Goal: Task Accomplishment & Management: Use online tool/utility

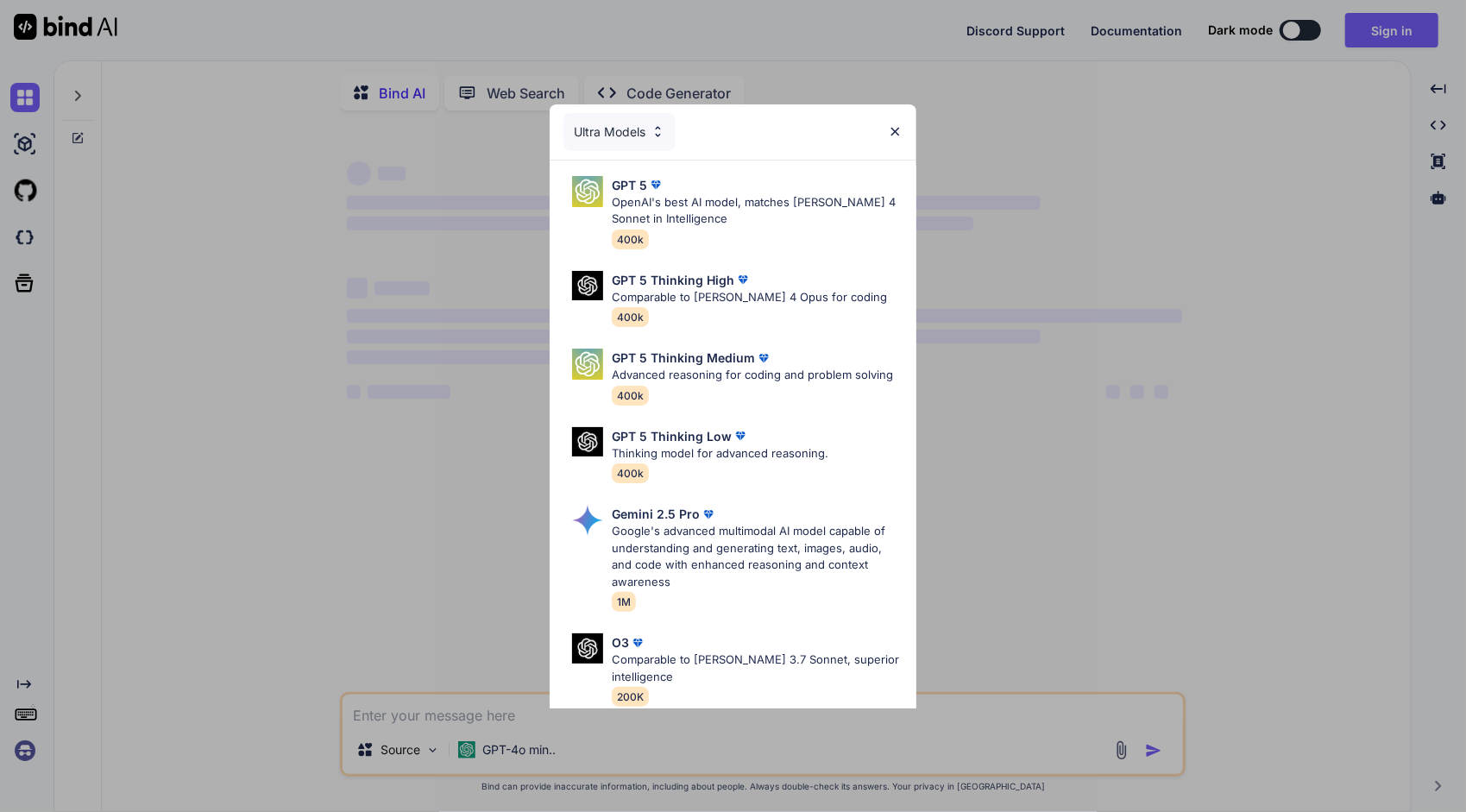
type textarea "x"
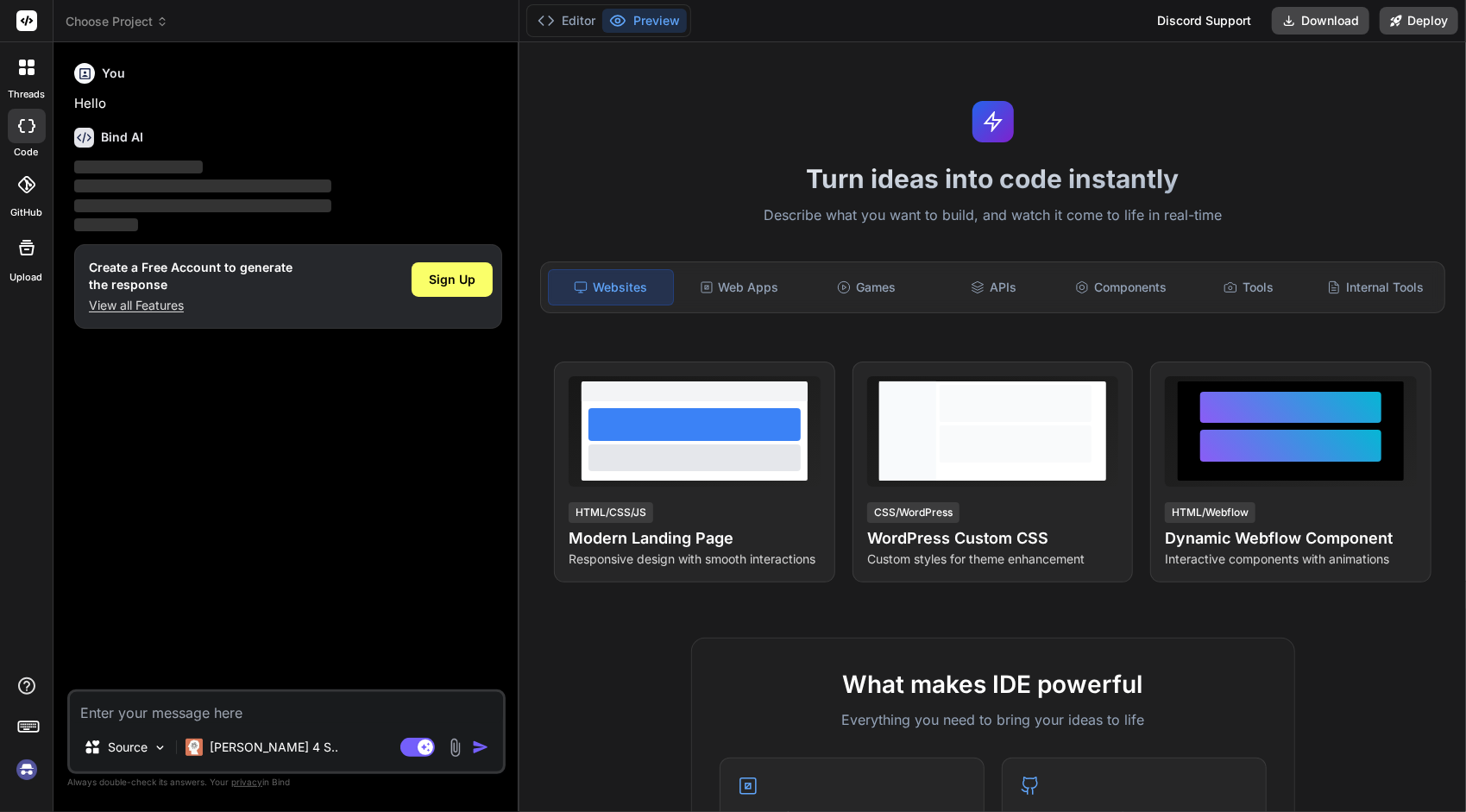
type textarea "x"
click at [724, 290] on div "Web Apps" at bounding box center [739, 287] width 124 height 37
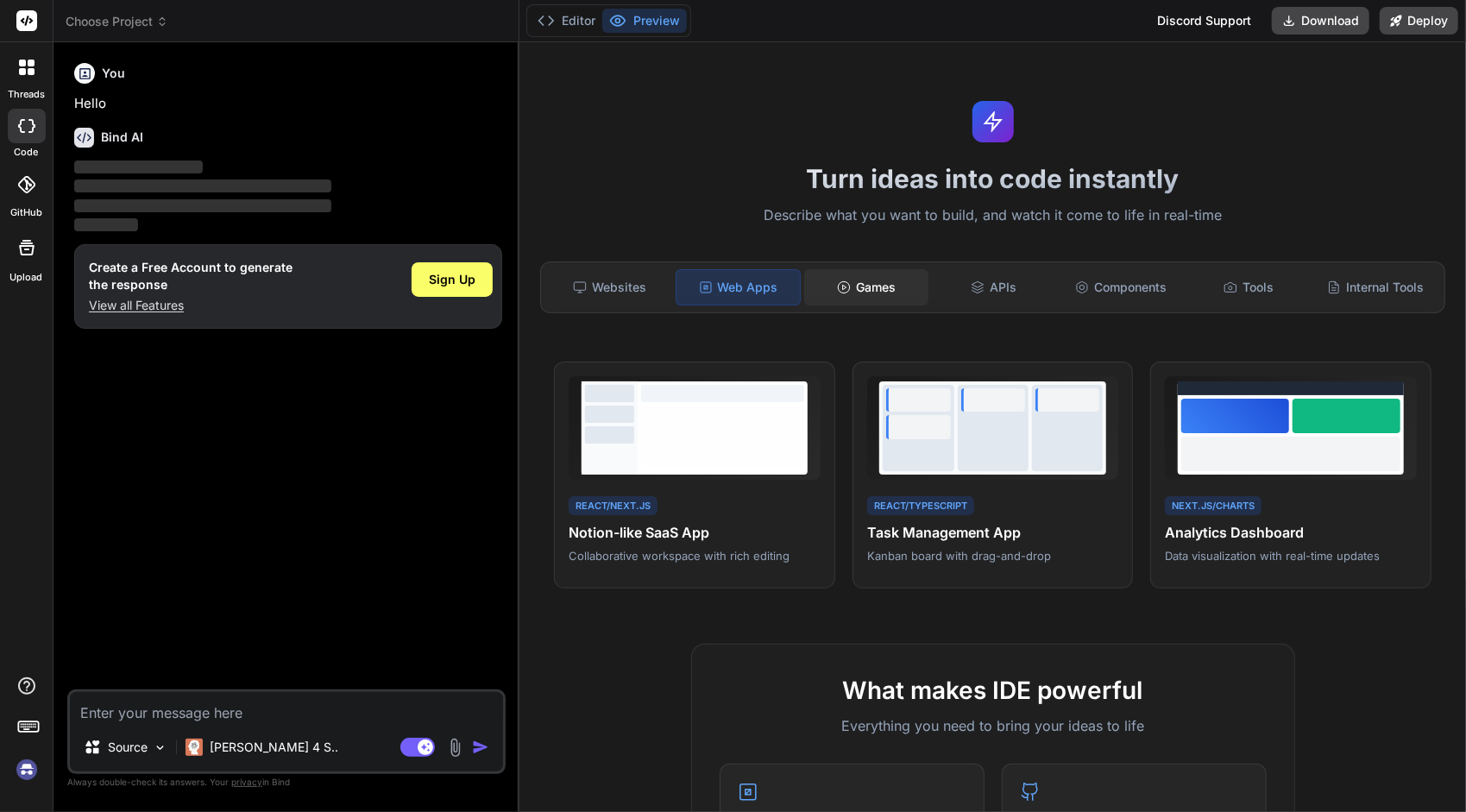
click at [837, 282] on icon at bounding box center [844, 287] width 13 height 13
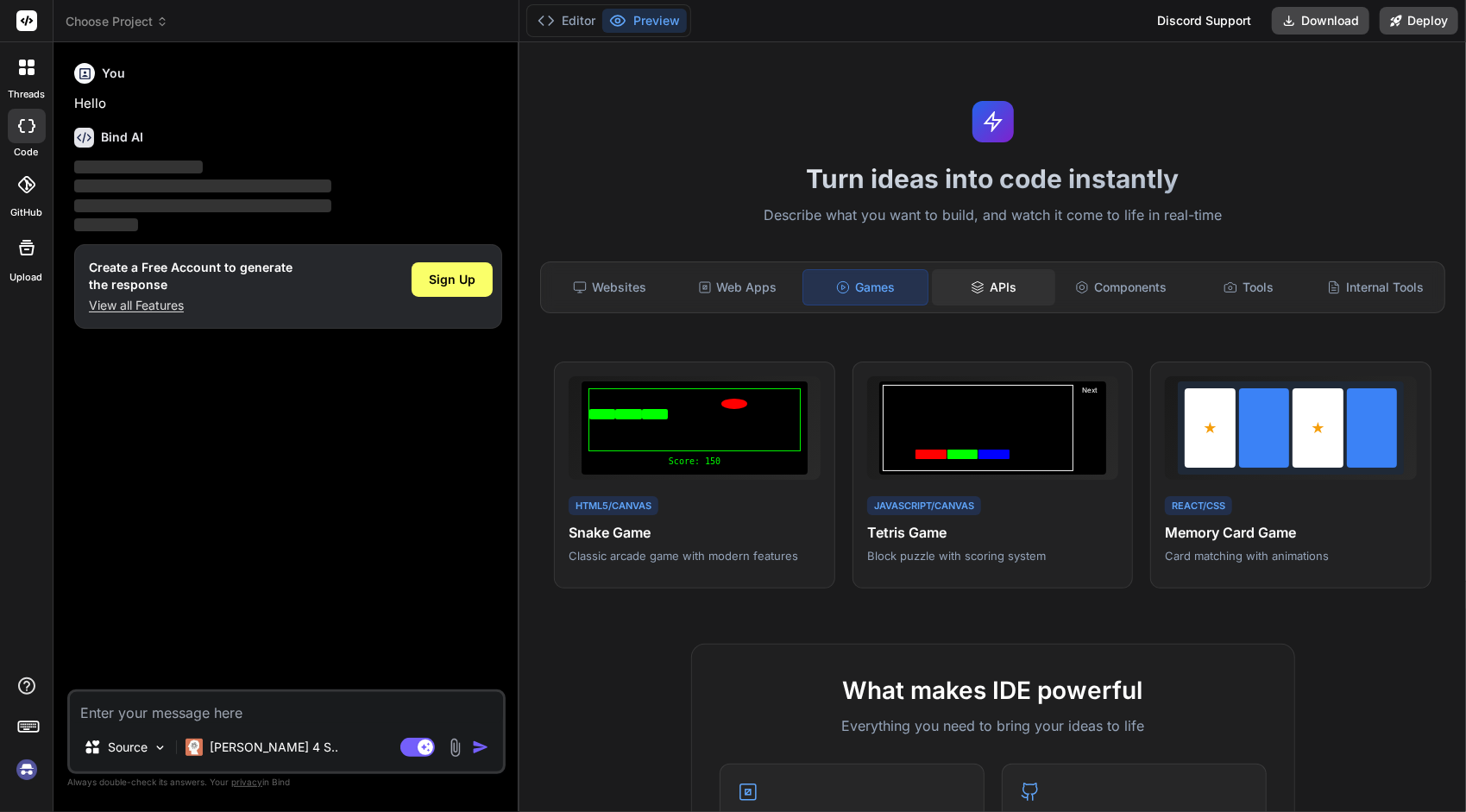
click at [979, 276] on div "APIs" at bounding box center [993, 287] width 124 height 37
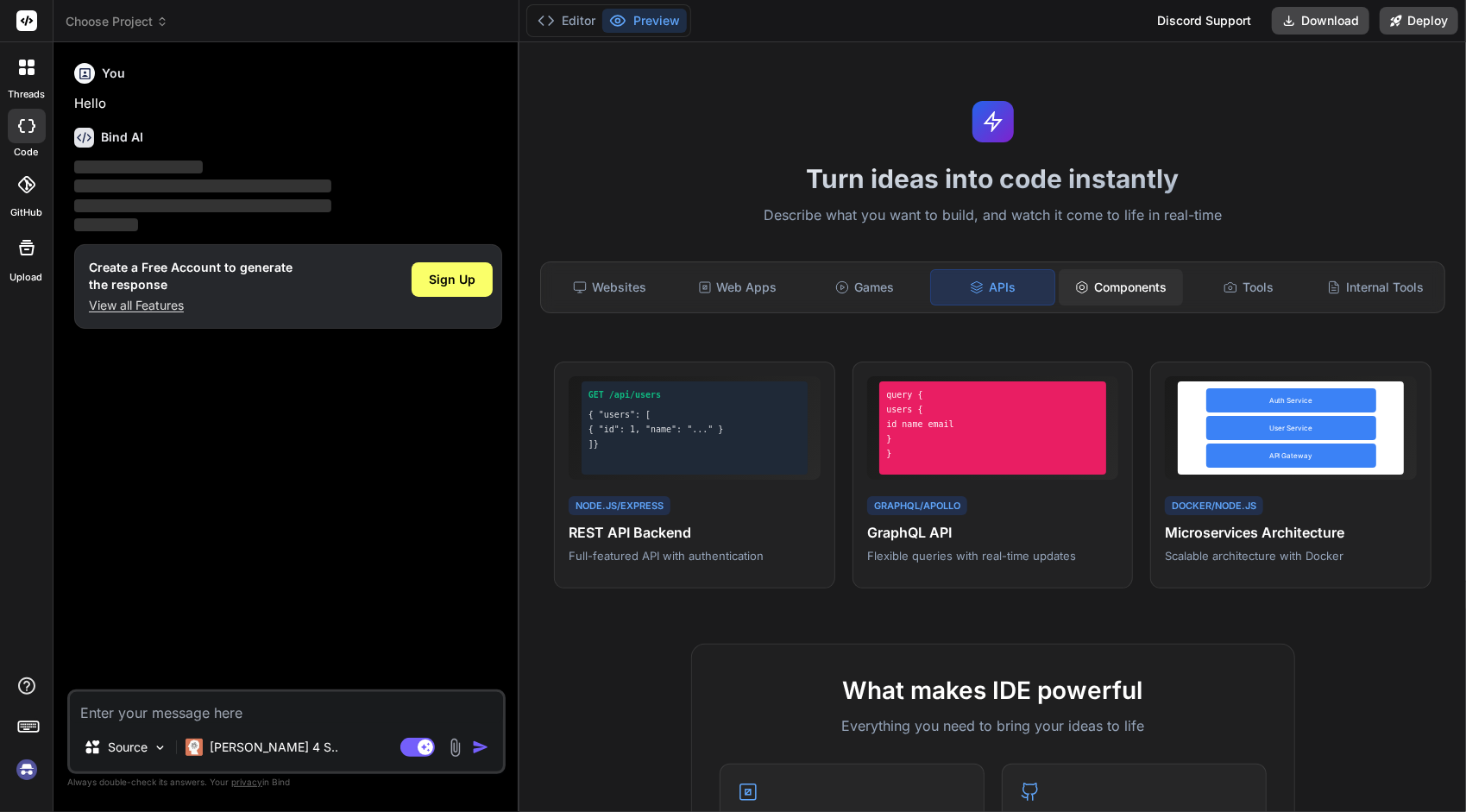
click at [1118, 281] on div "Components" at bounding box center [1120, 287] width 124 height 37
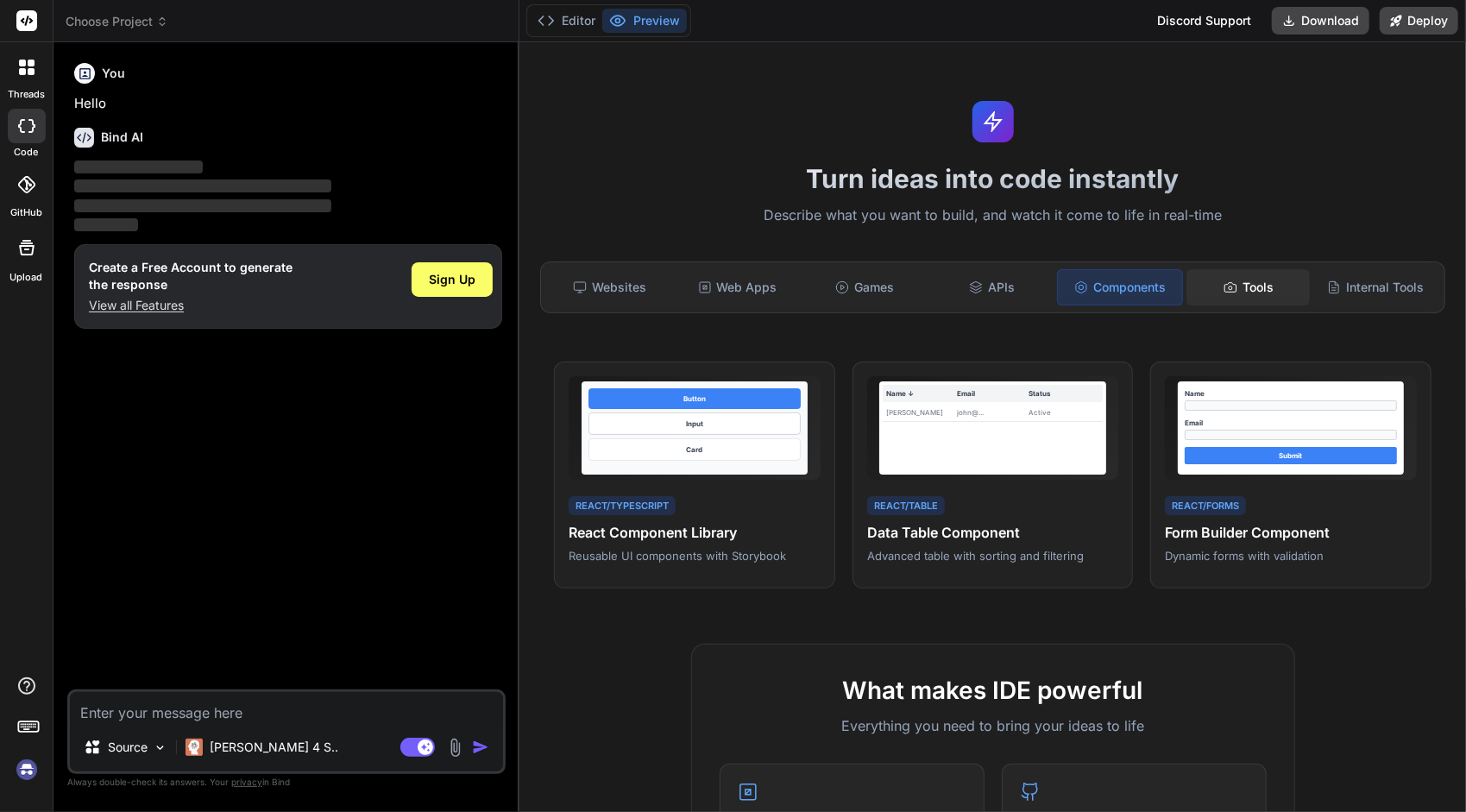
click at [1250, 275] on div "Tools" at bounding box center [1247, 287] width 124 height 37
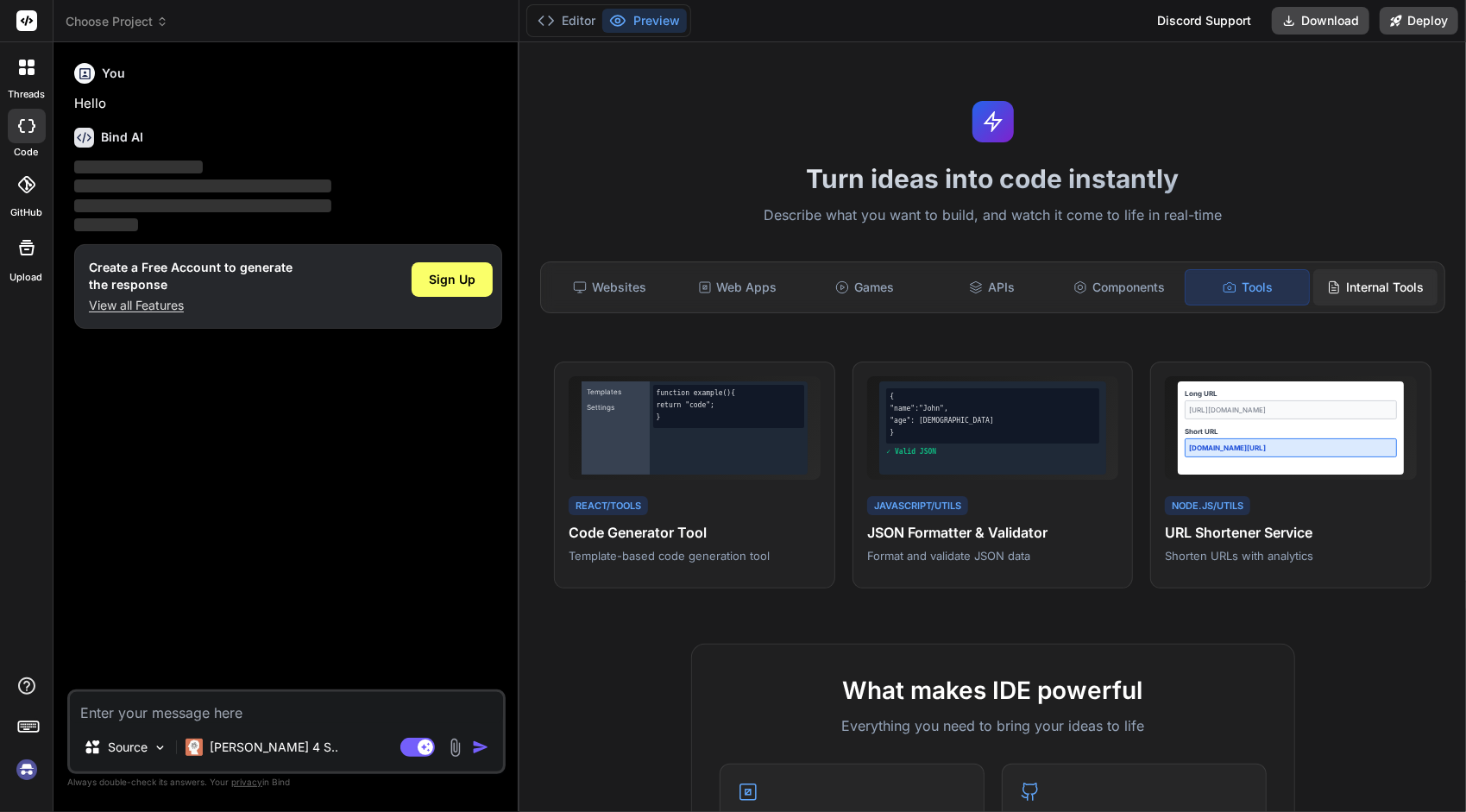
click at [1340, 275] on div "Internal Tools" at bounding box center [1374, 287] width 124 height 37
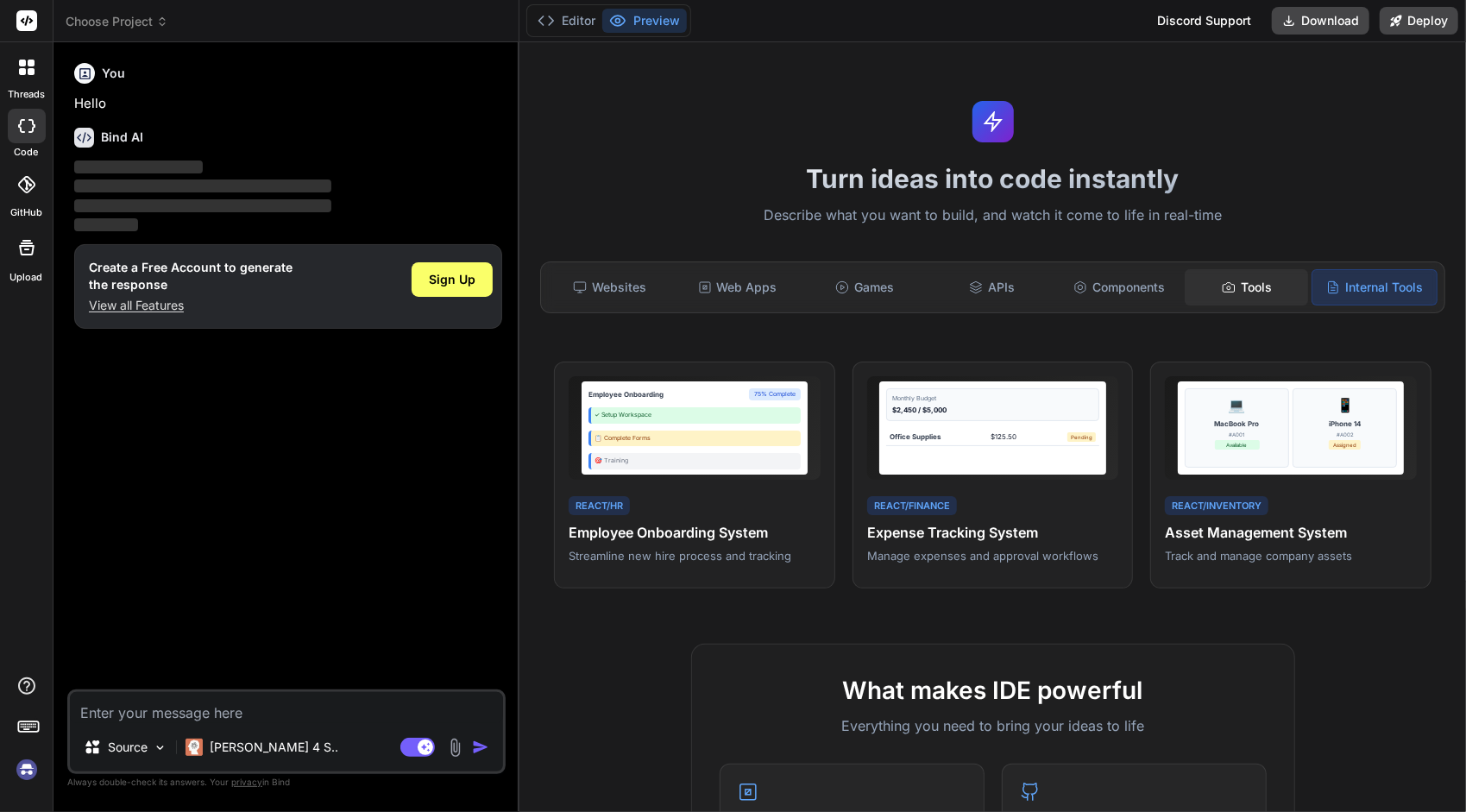
click at [1244, 281] on div "Tools" at bounding box center [1246, 287] width 124 height 37
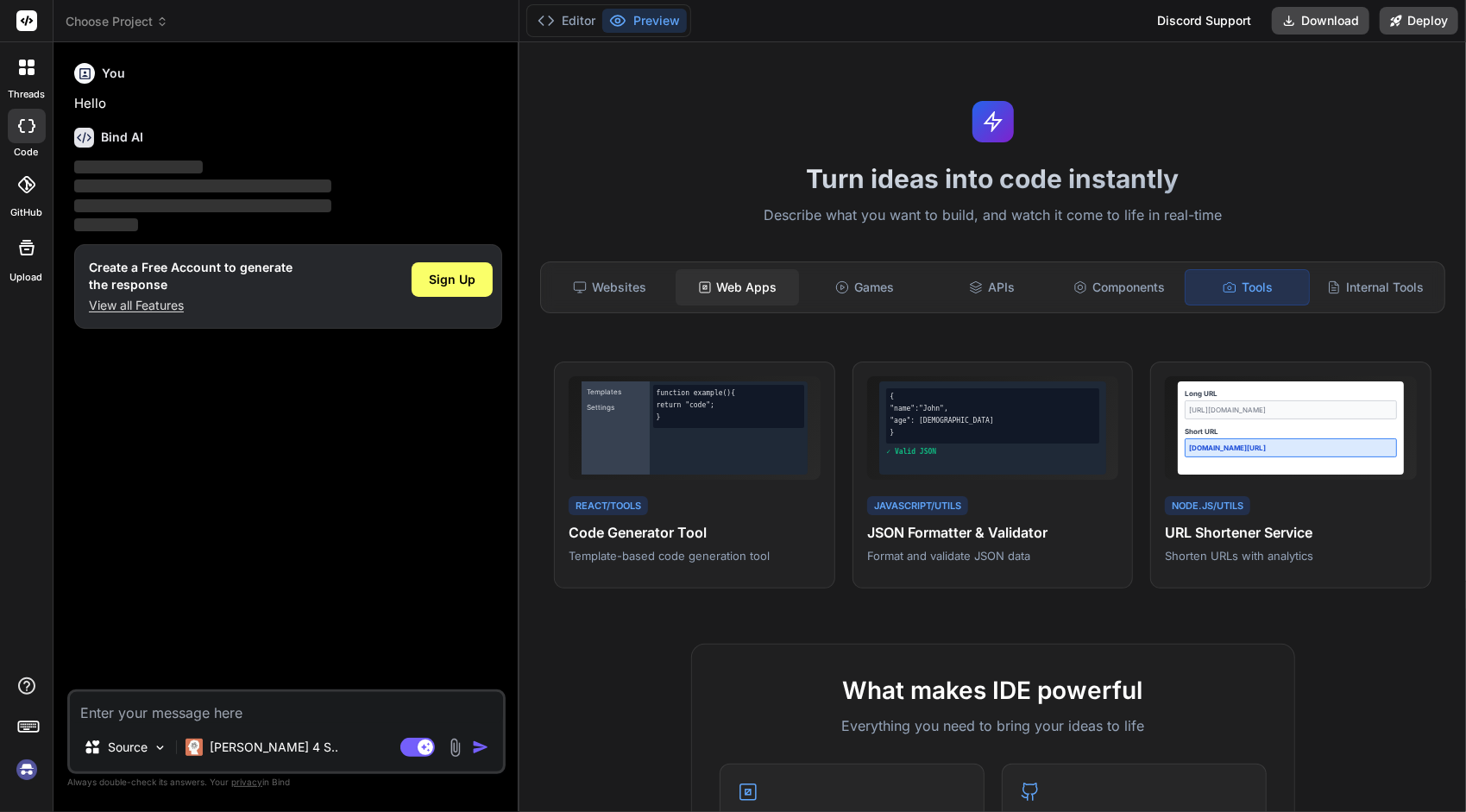
click at [692, 297] on div "Web Apps" at bounding box center [737, 287] width 124 height 37
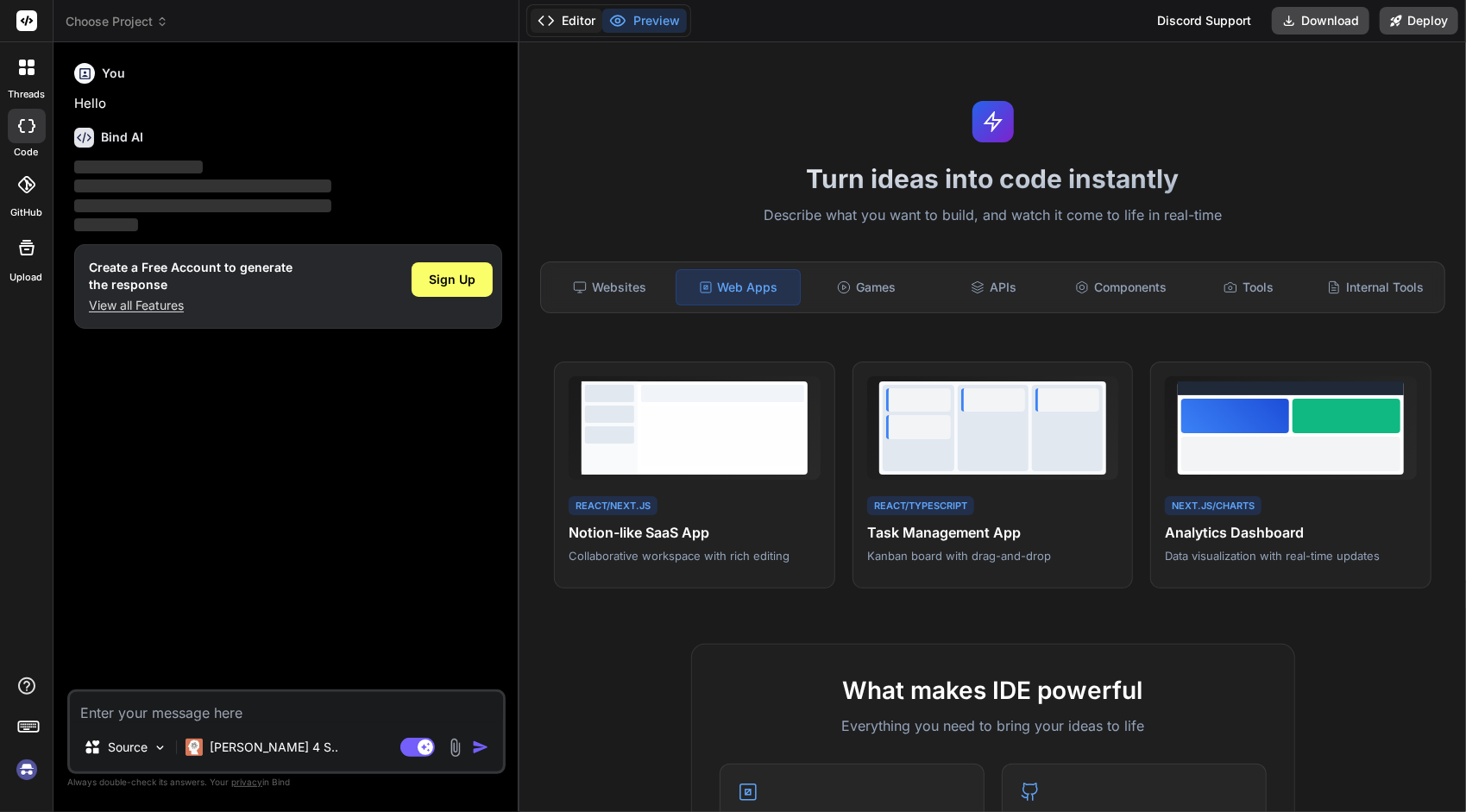
click at [591, 13] on button "Editor" at bounding box center [566, 20] width 71 height 24
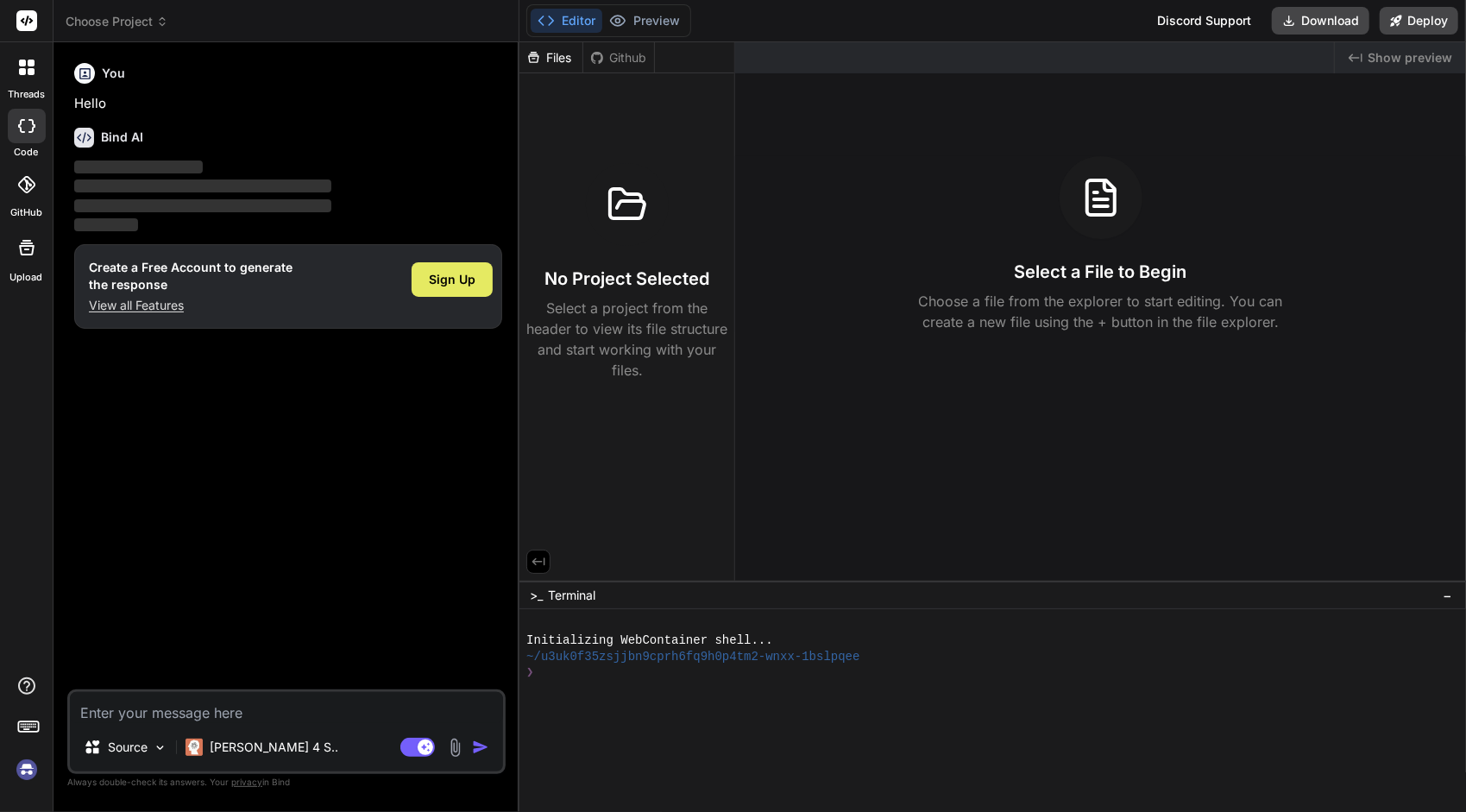
click at [456, 283] on span "Sign Up" at bounding box center [452, 279] width 46 height 17
click at [1158, 713] on div at bounding box center [982, 720] width 913 height 16
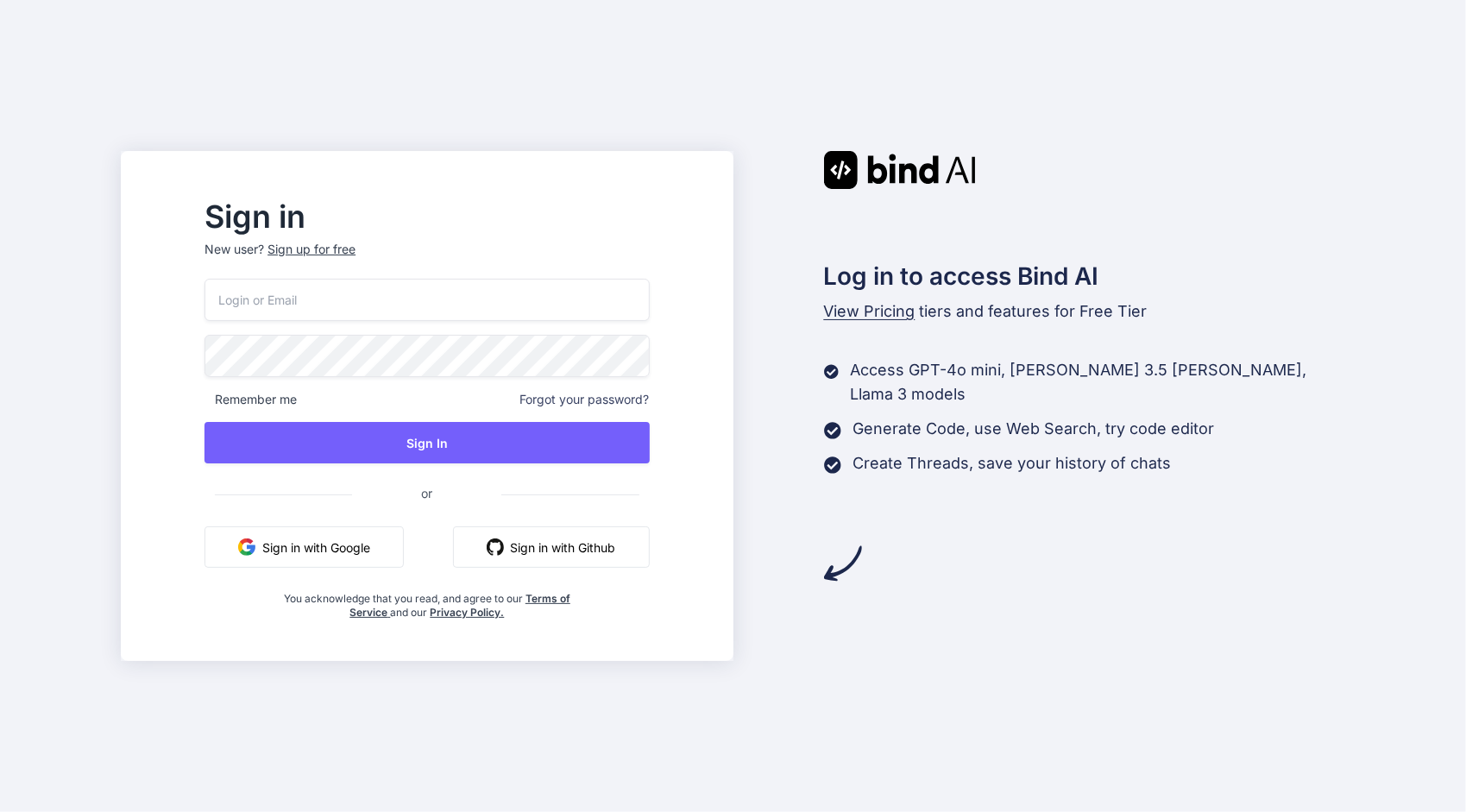
click at [353, 541] on button "Sign in with Google" at bounding box center [303, 546] width 199 height 41
